Goal: Transaction & Acquisition: Purchase product/service

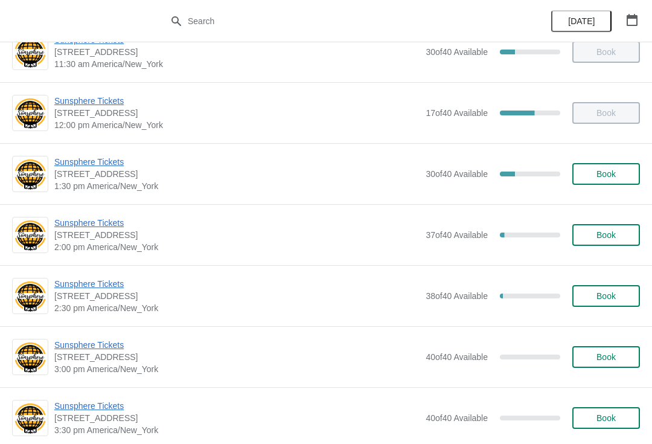
scroll to position [394, 0]
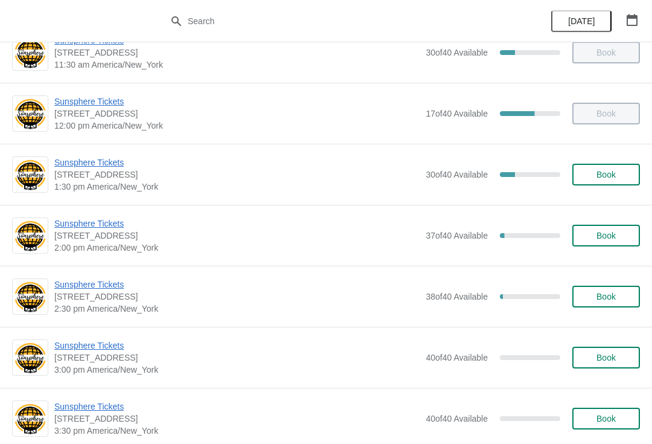
click at [112, 166] on span "Sunsphere Tickets" at bounding box center [236, 162] width 365 height 12
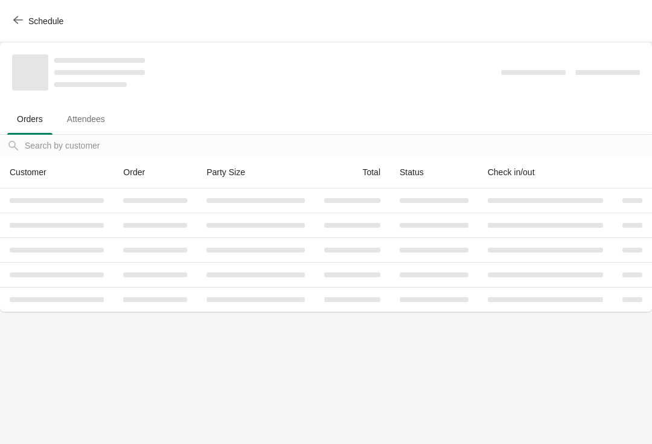
scroll to position [0, 0]
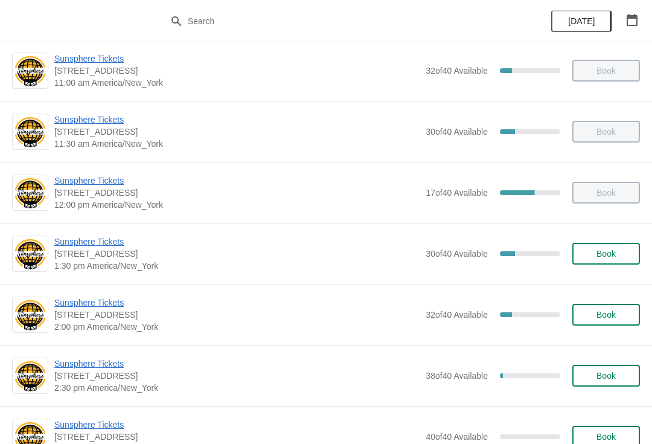
scroll to position [316, 0]
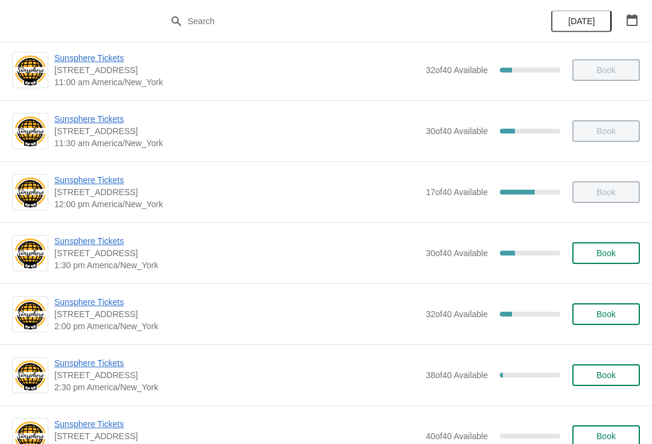
click at [101, 296] on span "Sunsphere Tickets" at bounding box center [236, 302] width 365 height 12
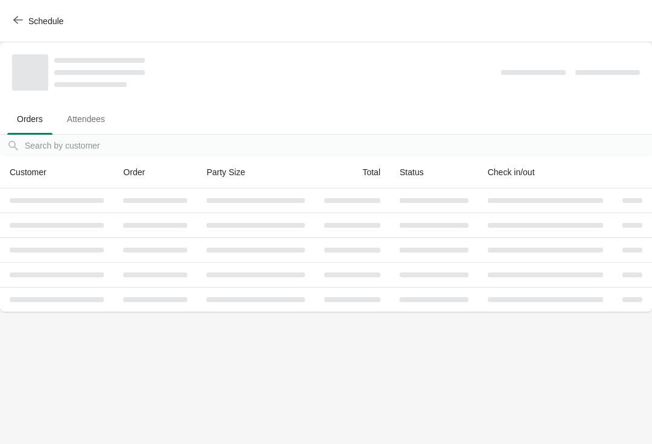
scroll to position [0, 0]
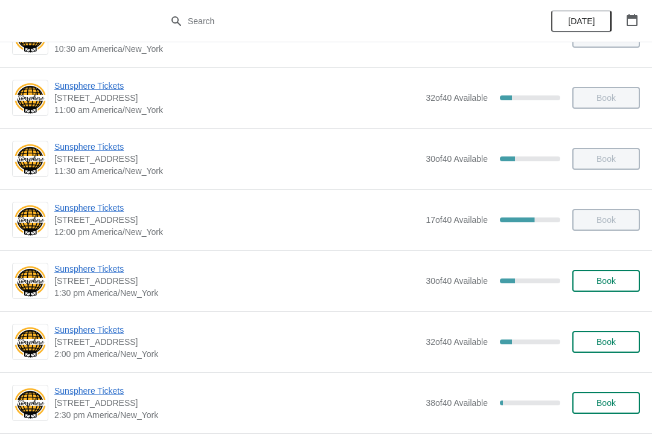
scroll to position [335, 0]
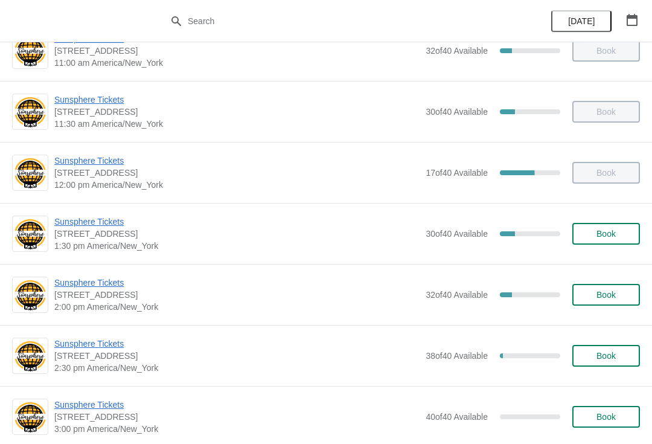
click at [100, 283] on span "Sunsphere Tickets" at bounding box center [236, 283] width 365 height 12
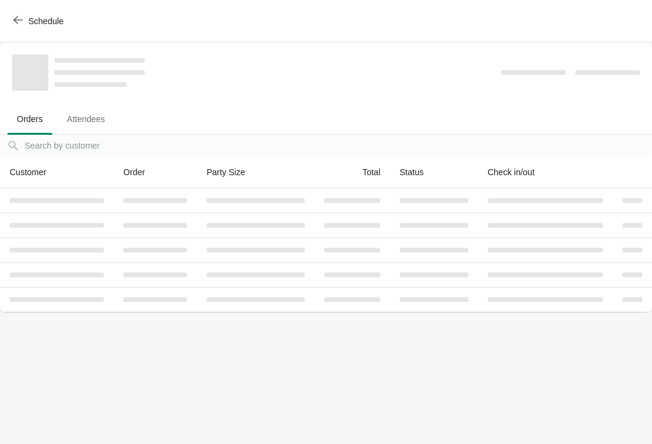
scroll to position [0, 0]
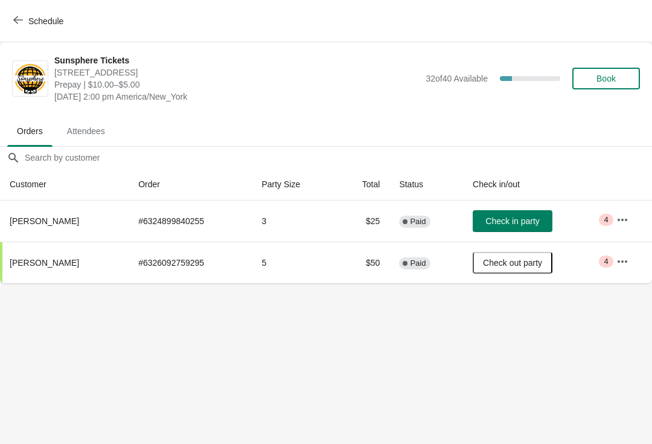
click at [539, 219] on span "Check in party" at bounding box center [513, 221] width 54 height 10
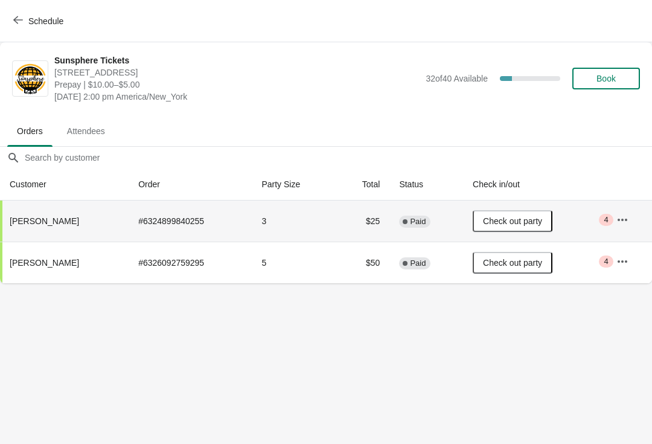
click at [23, 16] on span "Schedule" at bounding box center [40, 20] width 48 height 11
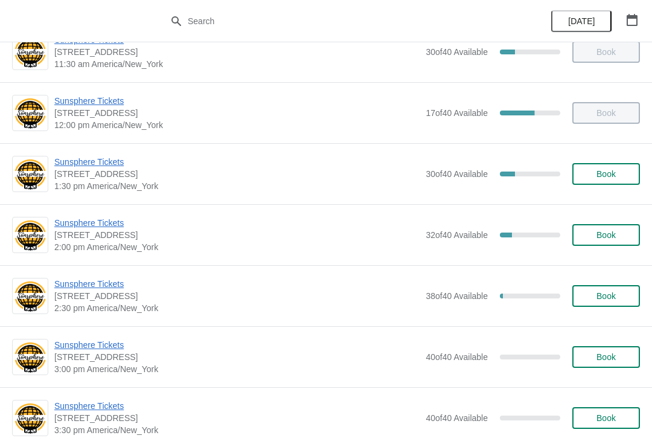
scroll to position [398, 0]
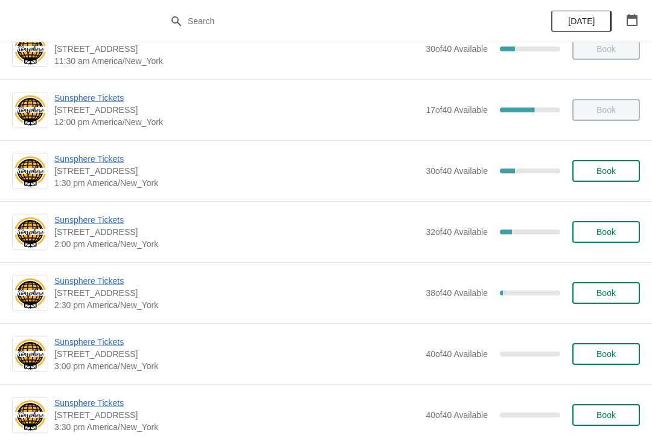
click at [134, 225] on span "Sunsphere Tickets" at bounding box center [236, 220] width 365 height 12
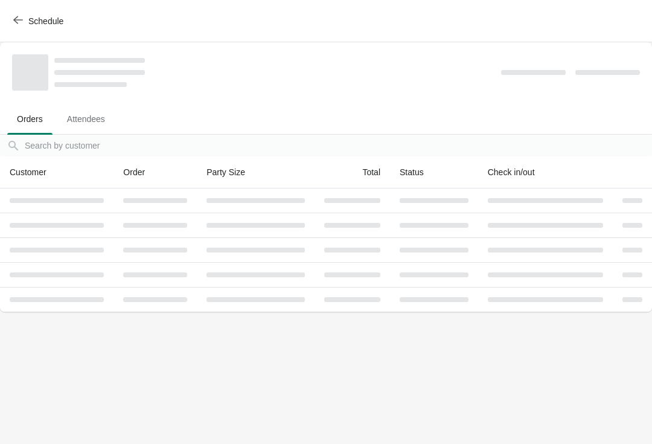
scroll to position [0, 0]
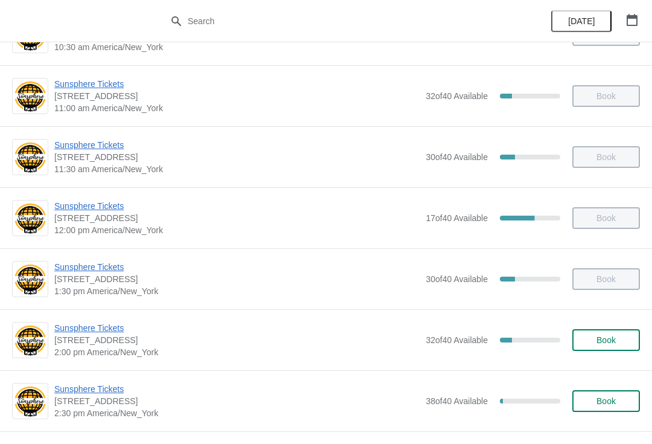
scroll to position [289, 0]
click at [120, 318] on div "Sunsphere Tickets 810 Clinch Avenue, Knoxville, TN, USA 2:00 pm America/New_Yor…" at bounding box center [326, 340] width 652 height 61
click at [95, 341] on span "[STREET_ADDRESS]" at bounding box center [236, 341] width 365 height 12
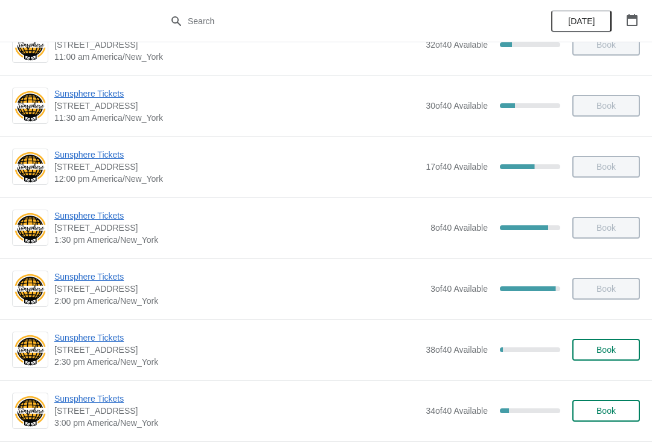
scroll to position [347, 0]
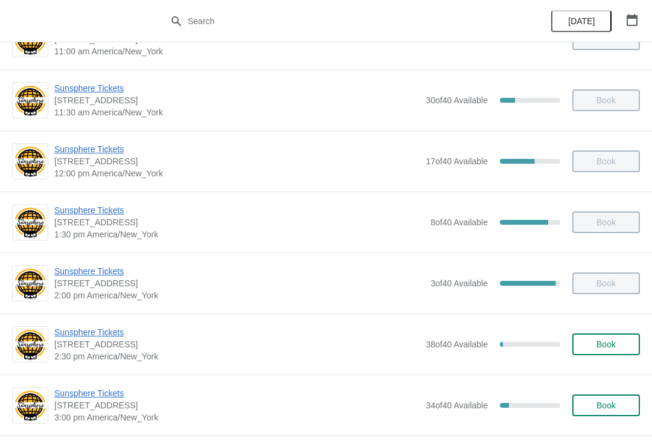
click at [612, 347] on span "Book" at bounding box center [606, 344] width 19 height 10
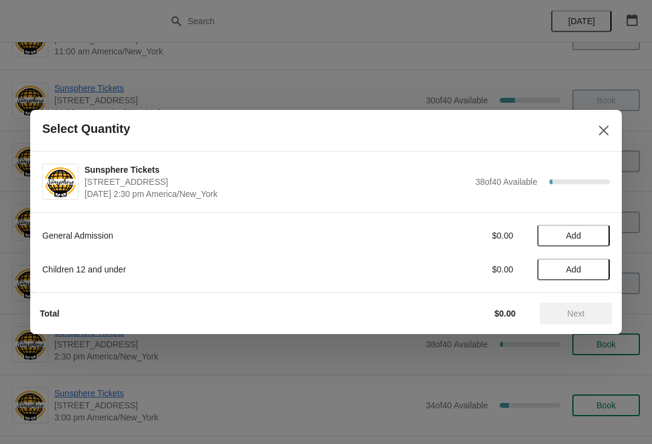
click at [587, 237] on span "Add" at bounding box center [573, 236] width 51 height 10
click at [595, 237] on icon at bounding box center [595, 236] width 4 height 4
click at [592, 237] on icon at bounding box center [594, 236] width 13 height 13
click at [600, 237] on icon at bounding box center [594, 236] width 13 height 13
click at [589, 312] on span "Next" at bounding box center [576, 314] width 53 height 10
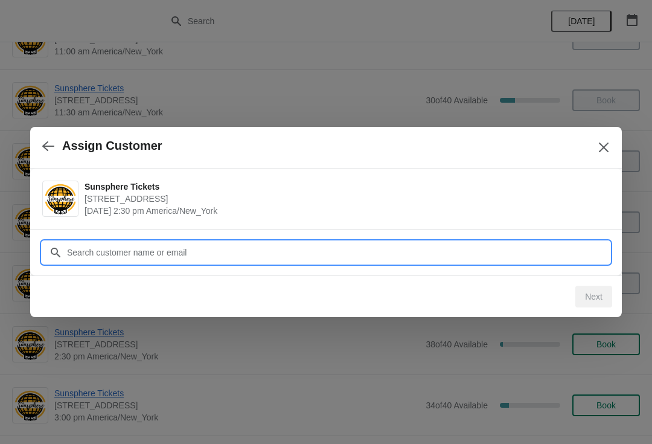
click at [149, 253] on input "Customer" at bounding box center [338, 253] width 544 height 22
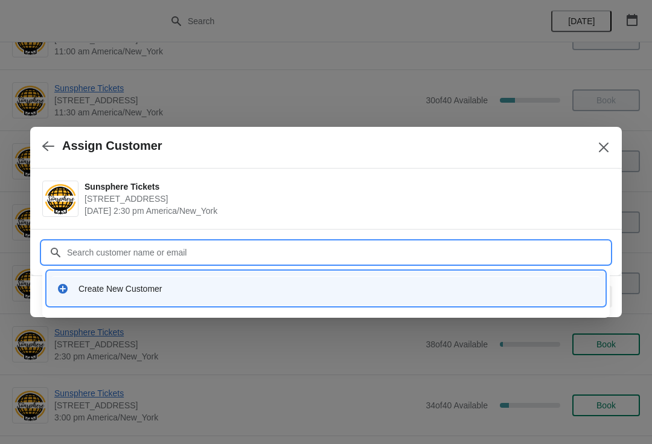
click at [186, 288] on div "Create New Customer" at bounding box center [337, 289] width 517 height 12
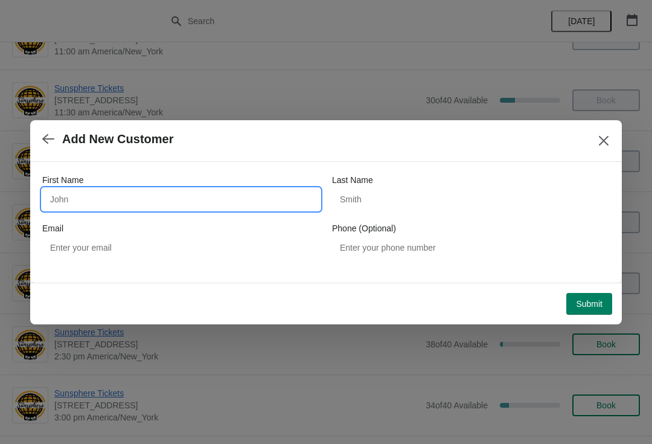
click at [188, 199] on input "First Name" at bounding box center [181, 199] width 278 height 22
type input "Walk"
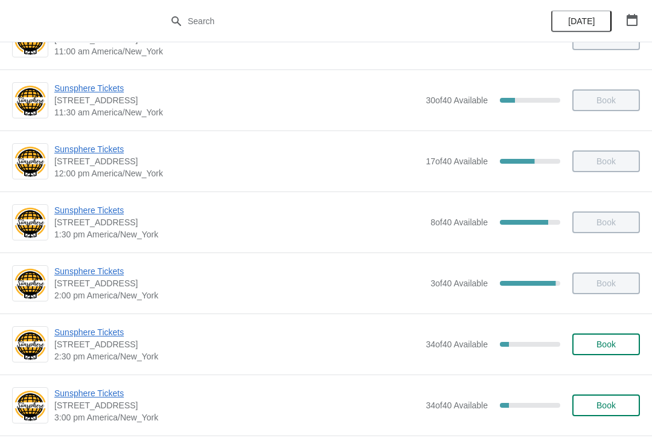
scroll to position [356, 0]
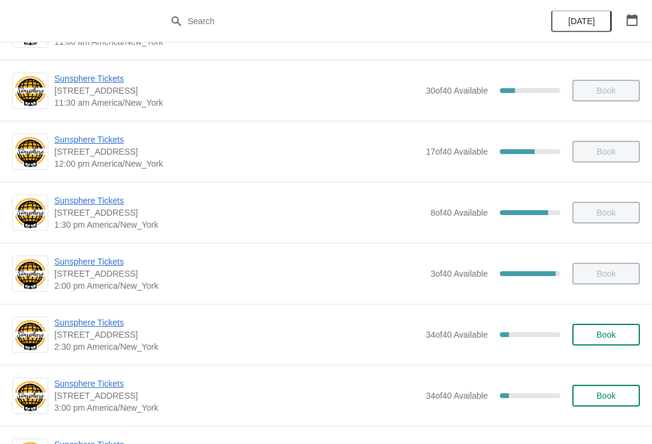
click at [115, 385] on span "Sunsphere Tickets" at bounding box center [236, 384] width 365 height 12
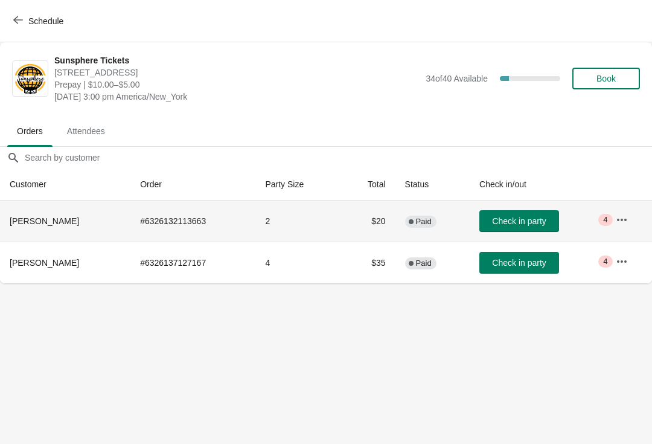
click at [521, 207] on td "Check in party" at bounding box center [538, 221] width 137 height 41
click at [519, 214] on button "Check in party" at bounding box center [520, 221] width 80 height 22
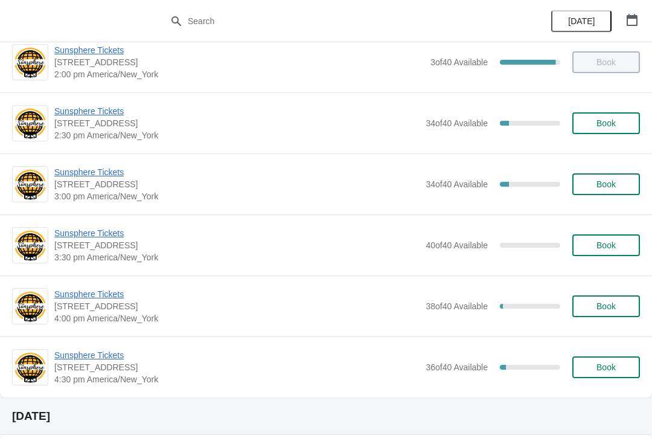
scroll to position [567, 0]
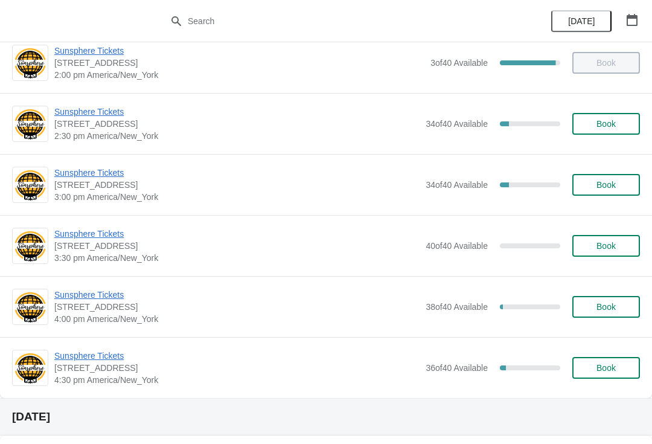
click at [612, 185] on span "Book" at bounding box center [606, 185] width 19 height 10
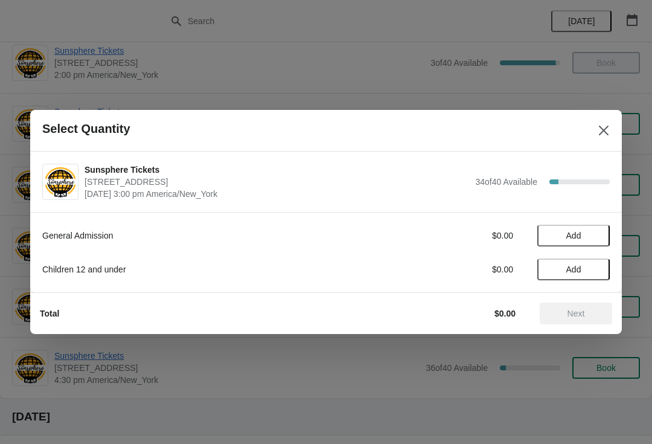
click at [583, 233] on span "Add" at bounding box center [573, 236] width 51 height 10
click at [596, 240] on icon at bounding box center [594, 236] width 13 height 13
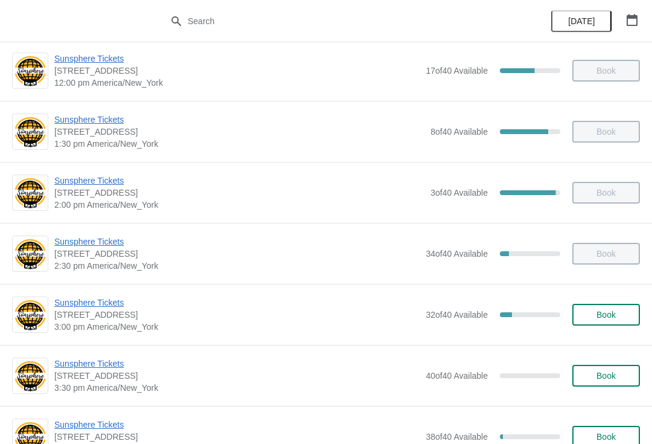
scroll to position [439, 0]
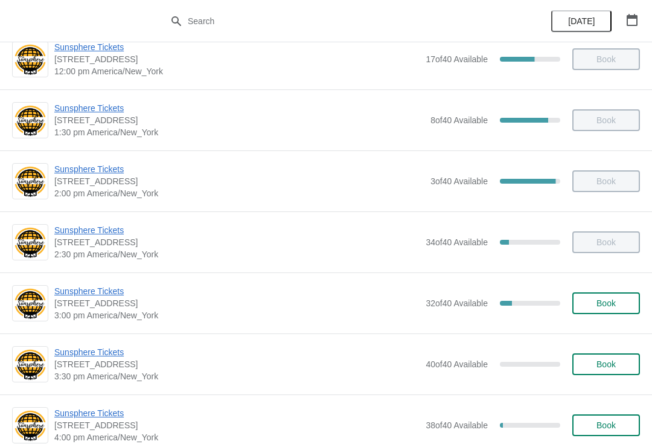
scroll to position [462, 0]
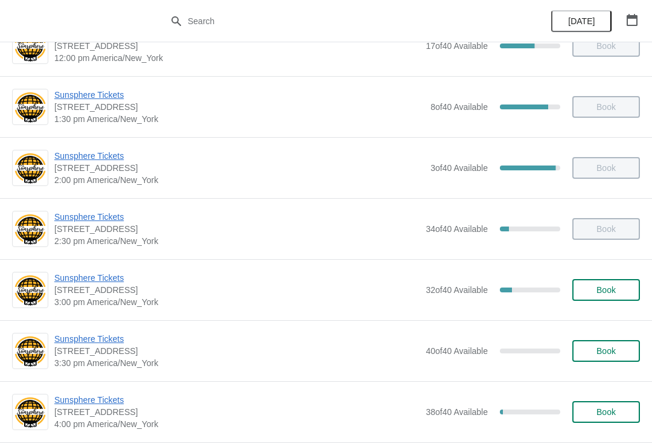
click at [608, 295] on button "Book" at bounding box center [607, 290] width 68 height 22
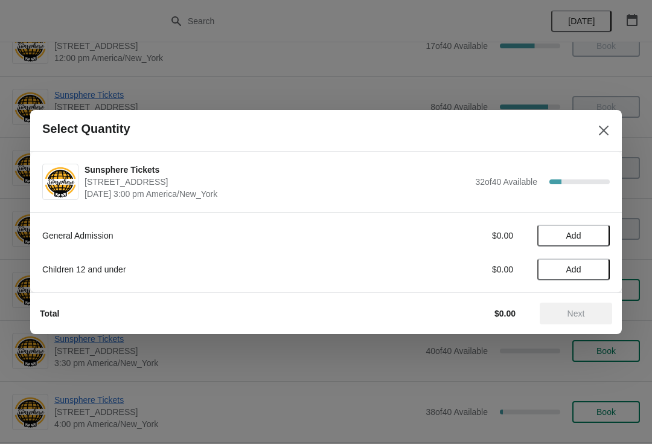
click at [587, 225] on button "Add" at bounding box center [574, 236] width 72 height 22
click at [588, 234] on icon at bounding box center [594, 236] width 13 height 13
click at [596, 314] on span "Next" at bounding box center [576, 314] width 53 height 10
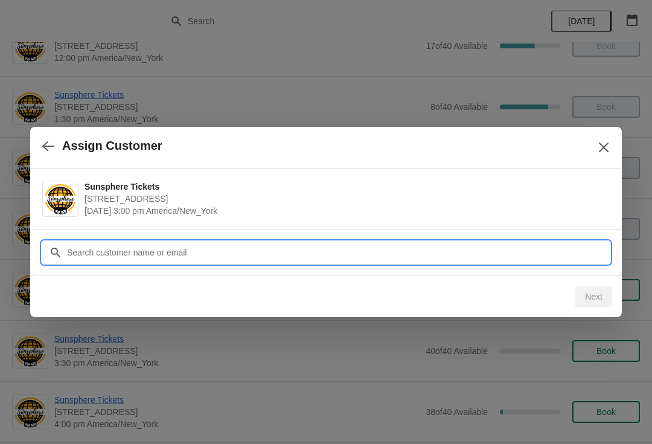
click at [574, 245] on input "Customer" at bounding box center [338, 253] width 544 height 22
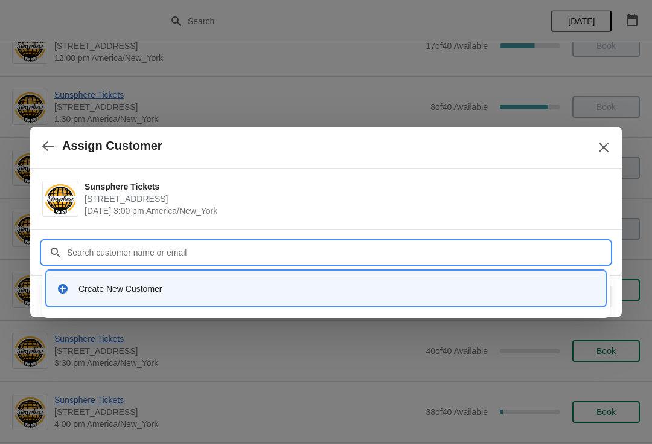
click at [232, 292] on div "Create New Customer" at bounding box center [337, 289] width 517 height 12
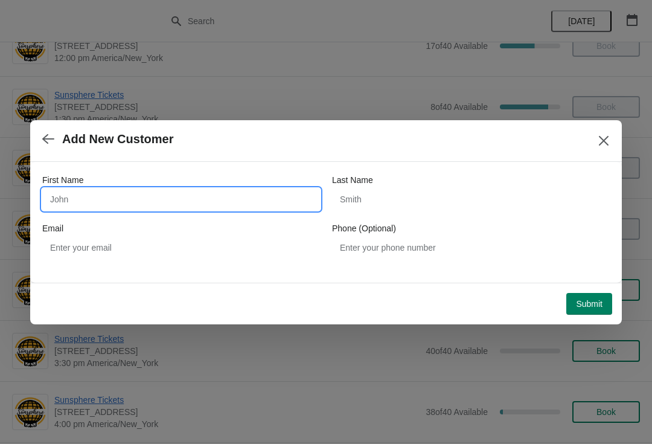
click at [207, 203] on input "First Name" at bounding box center [181, 199] width 278 height 22
type input "Walkin"
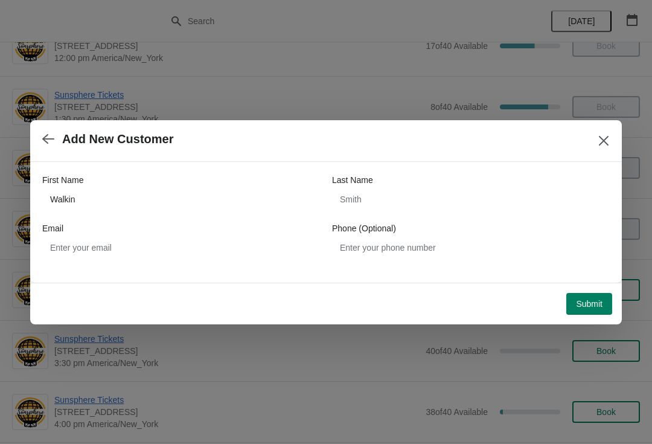
click at [594, 297] on button "Submit" at bounding box center [590, 304] width 46 height 22
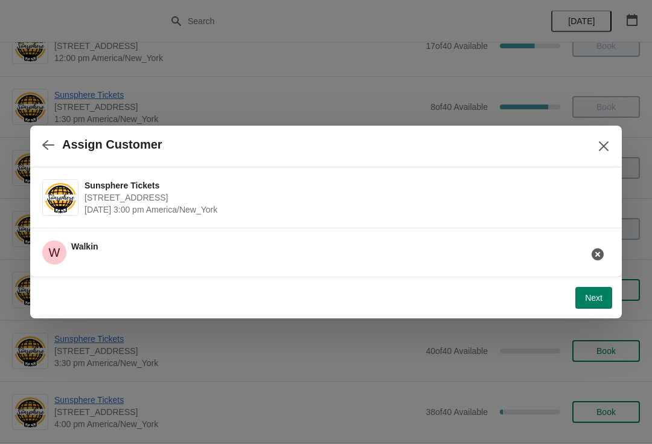
click at [607, 287] on button "Next" at bounding box center [594, 298] width 37 height 22
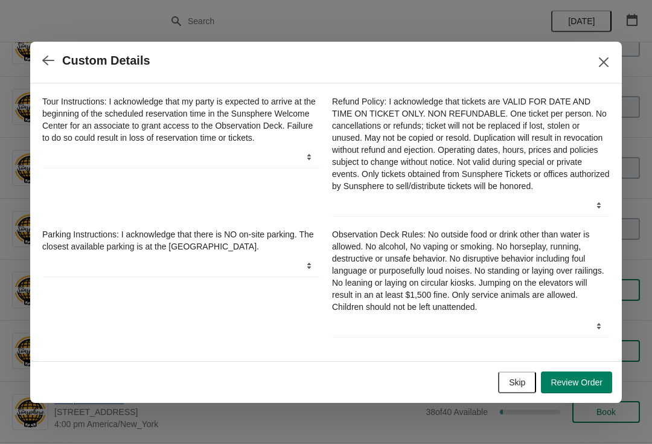
click at [608, 381] on button "Review Order" at bounding box center [576, 382] width 71 height 22
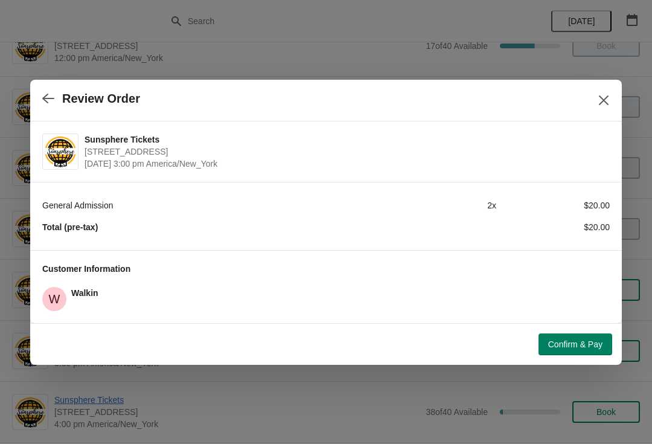
click at [594, 339] on span "Confirm & Pay" at bounding box center [575, 344] width 54 height 10
